Goal: Transaction & Acquisition: Purchase product/service

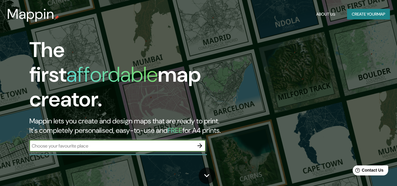
click at [354, 13] on button "Create your map" at bounding box center [368, 14] width 43 height 11
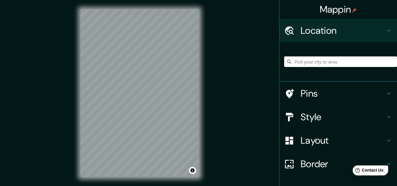
click at [318, 64] on input "Pick your city or area" at bounding box center [340, 61] width 113 height 11
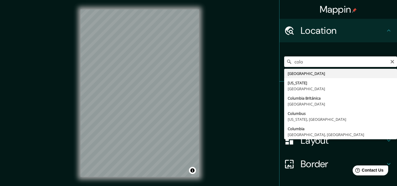
type input "[GEOGRAPHIC_DATA]"
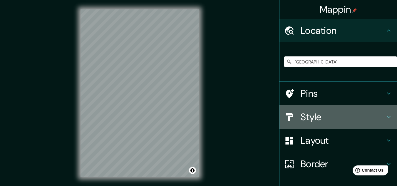
click at [311, 118] on h4 "Style" at bounding box center [343, 117] width 85 height 12
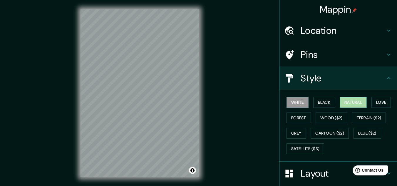
click at [351, 101] on button "Natural" at bounding box center [353, 102] width 27 height 11
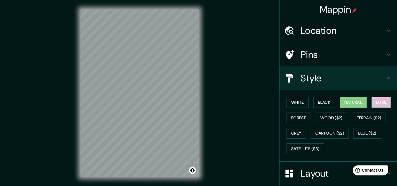
click at [377, 105] on button "Love" at bounding box center [381, 102] width 19 height 11
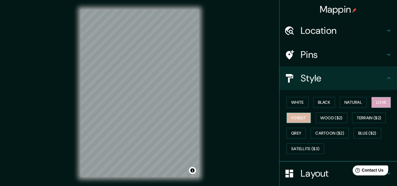
click at [300, 120] on button "Forest" at bounding box center [299, 118] width 24 height 11
